Goal: Information Seeking & Learning: Check status

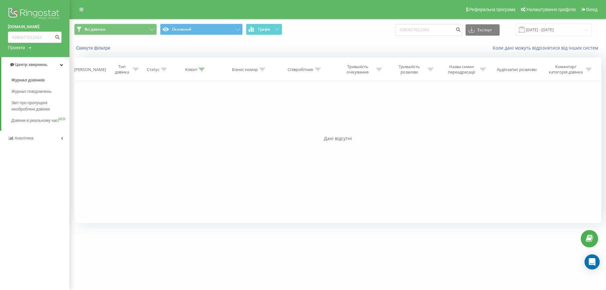
click at [27, 25] on link "[DOMAIN_NAME]" at bounding box center [35, 27] width 54 height 6
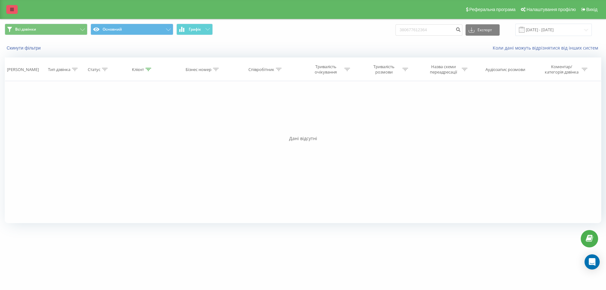
click at [8, 9] on link at bounding box center [11, 9] width 11 height 9
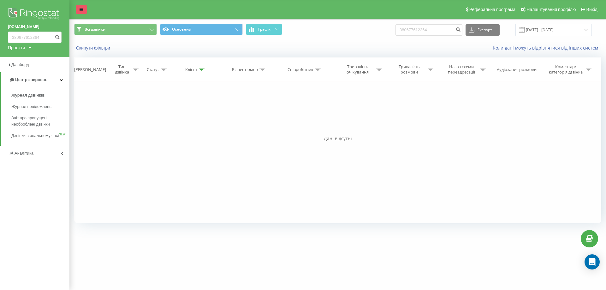
click at [8, 9] on div "fomich.ua 380677612364 Проекти fb-resort.com mk-resort.com hotel-twins.com fomi…" at bounding box center [34, 28] width 69 height 57
click at [81, 10] on icon at bounding box center [82, 9] width 4 height 4
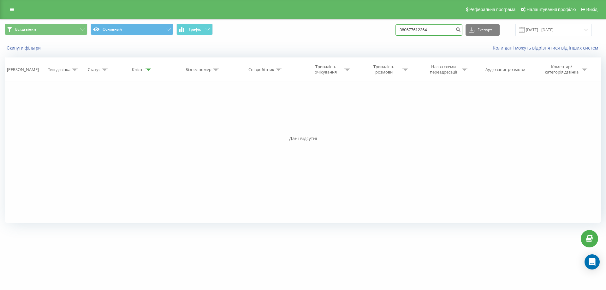
click at [442, 35] on input "380677612364" at bounding box center [429, 29] width 67 height 11
paste input "+38097971351"
click at [408, 32] on input "+380979713514" at bounding box center [429, 29] width 67 height 11
type input "380979713514"
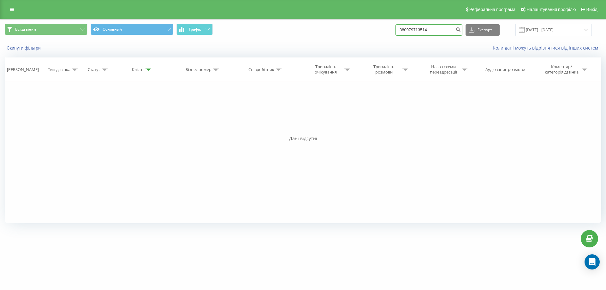
click at [445, 31] on input "380979713514" at bounding box center [429, 29] width 67 height 11
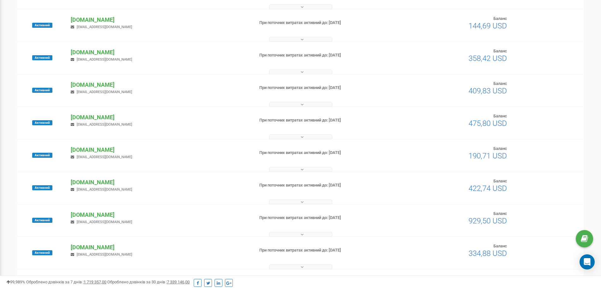
scroll to position [253, 0]
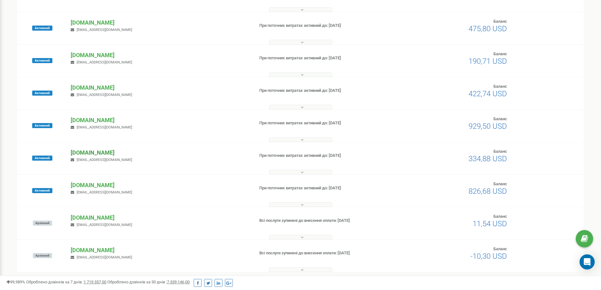
click at [87, 151] on p "[DOMAIN_NAME]" at bounding box center [160, 153] width 178 height 8
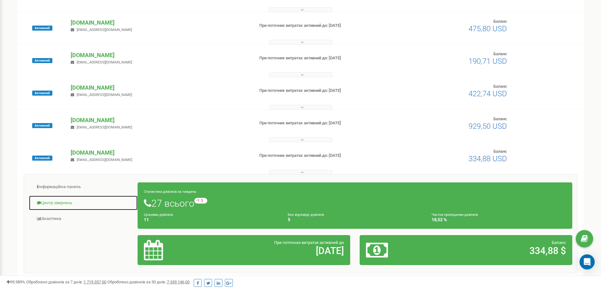
click at [66, 204] on link "Центр звернень" at bounding box center [83, 202] width 109 height 15
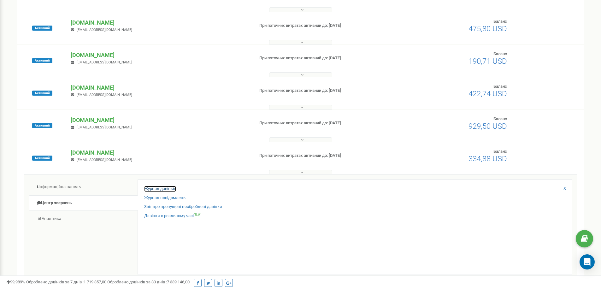
click at [157, 189] on link "Журнал дзвінків" at bounding box center [160, 189] width 32 height 6
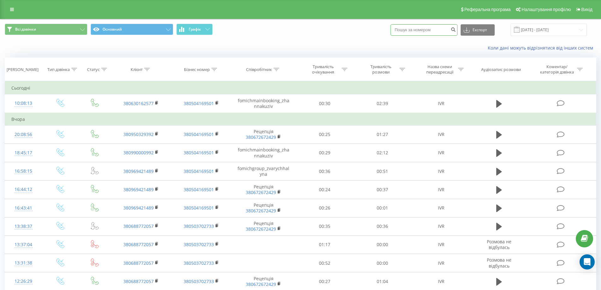
click at [425, 31] on input at bounding box center [424, 29] width 67 height 11
paste input "380979713514"
type input "380979713514"
click at [456, 30] on icon "submit" at bounding box center [453, 29] width 5 height 4
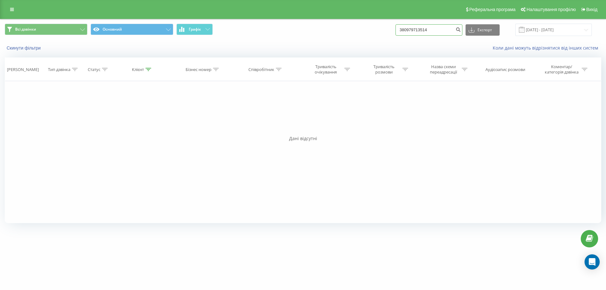
click at [451, 33] on input "380979713514" at bounding box center [429, 29] width 67 height 11
click at [17, 7] on link at bounding box center [11, 9] width 11 height 9
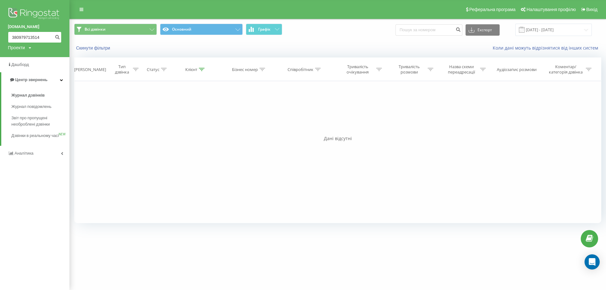
click at [28, 37] on input "380979713514" at bounding box center [35, 37] width 54 height 11
click at [58, 40] on button "submit" at bounding box center [57, 37] width 9 height 11
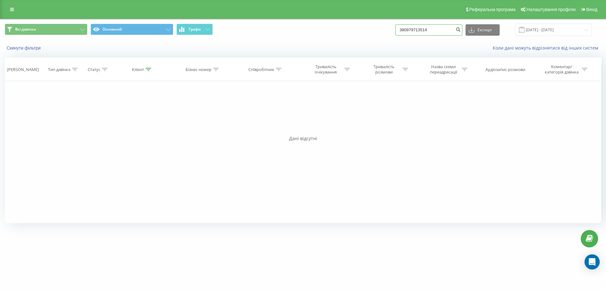
click at [435, 25] on input "380979713514" at bounding box center [429, 29] width 67 height 11
